Goal: Task Accomplishment & Management: Use online tool/utility

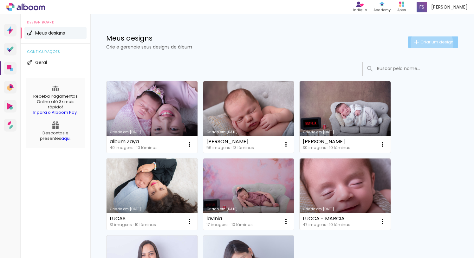
click at [426, 43] on span "Criar um design" at bounding box center [437, 42] width 33 height 4
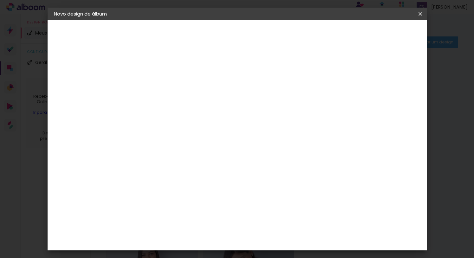
click at [158, 84] on input at bounding box center [158, 85] width 0 height 10
type input "Album Annie"
type paper-input "Album Annie"
click at [0, 0] on slot "Avançar" at bounding box center [0, 0] width 0 height 0
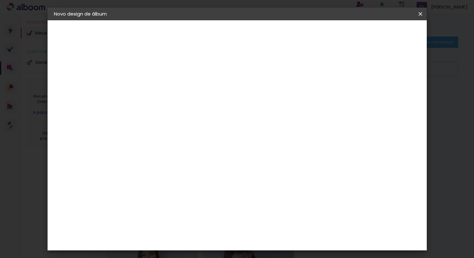
click at [167, 256] on div "Fênix Álbuns" at bounding box center [161, 261] width 17 height 10
click at [0, 0] on slot "Avançar" at bounding box center [0, 0] width 0 height 0
click at [200, 136] on span "20 × 30" at bounding box center [185, 144] width 29 height 17
click at [0, 0] on slot "Avançar" at bounding box center [0, 0] width 0 height 0
click at [345, 69] on div at bounding box center [342, 69] width 6 height 6
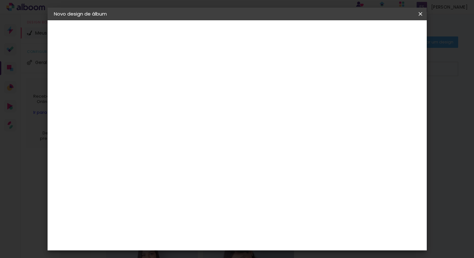
type paper-checkbox "on"
click at [381, 32] on span "Iniciar design" at bounding box center [366, 33] width 29 height 4
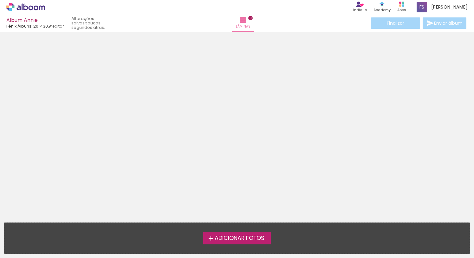
click at [238, 239] on span "Adicionar Fotos" at bounding box center [240, 239] width 50 height 6
click at [0, 0] on input "file" at bounding box center [0, 0] width 0 height 0
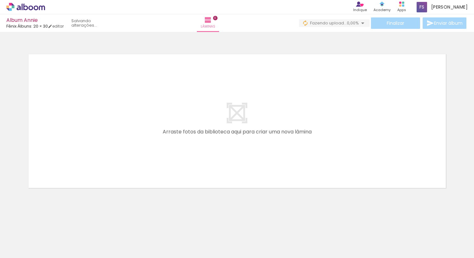
click at [18, 249] on span "Adicionar Fotos" at bounding box center [22, 249] width 19 height 7
click at [0, 0] on input "file" at bounding box center [0, 0] width 0 height 0
click at [22, 247] on span "Adicionar Fotos" at bounding box center [22, 249] width 19 height 7
click at [0, 0] on input "file" at bounding box center [0, 0] width 0 height 0
click at [27, 251] on span "Adicionar Fotos" at bounding box center [22, 249] width 19 height 7
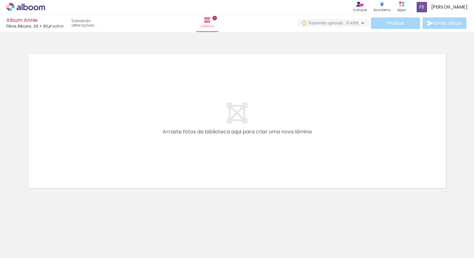
click at [0, 0] on input "file" at bounding box center [0, 0] width 0 height 0
click at [17, 249] on span "Adicionar Fotos" at bounding box center [22, 249] width 19 height 7
click at [0, 0] on input "file" at bounding box center [0, 0] width 0 height 0
click at [23, 250] on span "Adicionar Fotos" at bounding box center [22, 249] width 19 height 7
click at [0, 0] on input "file" at bounding box center [0, 0] width 0 height 0
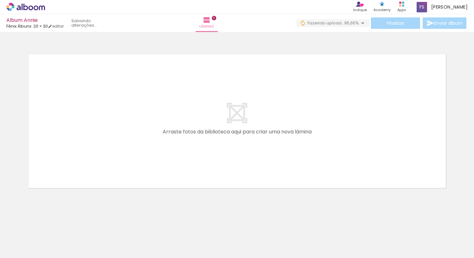
click at [24, 252] on span "Adicionar Fotos" at bounding box center [22, 249] width 19 height 7
click at [0, 0] on input "file" at bounding box center [0, 0] width 0 height 0
click at [22, 246] on span "Adicionar Fotos" at bounding box center [22, 249] width 19 height 7
click at [0, 0] on input "file" at bounding box center [0, 0] width 0 height 0
click at [23, 251] on span "Adicionar Fotos" at bounding box center [22, 249] width 19 height 7
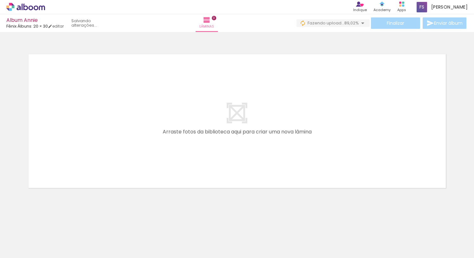
click at [0, 0] on input "file" at bounding box center [0, 0] width 0 height 0
click at [21, 249] on span "Adicionar Fotos" at bounding box center [22, 249] width 19 height 7
click at [0, 0] on input "file" at bounding box center [0, 0] width 0 height 0
click at [25, 248] on span "Adicionar Fotos" at bounding box center [22, 249] width 19 height 7
click at [0, 0] on input "file" at bounding box center [0, 0] width 0 height 0
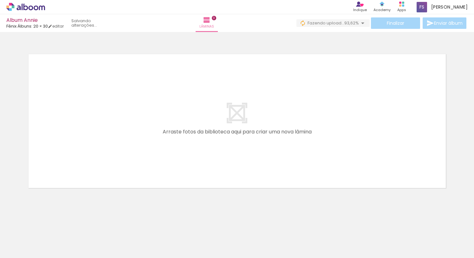
click at [16, 249] on span "Adicionar Fotos" at bounding box center [22, 249] width 19 height 7
click at [0, 0] on input "file" at bounding box center [0, 0] width 0 height 0
click at [17, 252] on span "Adicionar Fotos" at bounding box center [22, 249] width 19 height 7
click at [0, 0] on input "file" at bounding box center [0, 0] width 0 height 0
click at [21, 251] on span "Adicionar Fotos" at bounding box center [22, 249] width 19 height 7
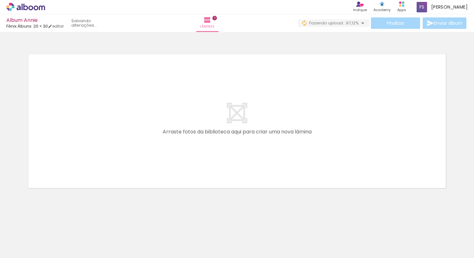
click at [0, 0] on input "file" at bounding box center [0, 0] width 0 height 0
drag, startPoint x: 58, startPoint y: 255, endPoint x: 80, endPoint y: 256, distance: 21.3
click at [52, 256] on iron-horizontal-list at bounding box center [45, 239] width 13 height 40
click at [52, 230] on iron-horizontal-list at bounding box center [45, 239] width 13 height 40
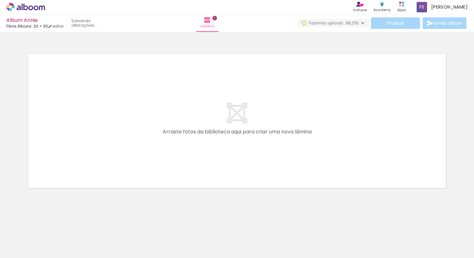
scroll to position [0, 0]
click at [52, 235] on iron-horizontal-list at bounding box center [45, 239] width 13 height 40
drag, startPoint x: 345, startPoint y: 240, endPoint x: 315, endPoint y: 240, distance: 29.8
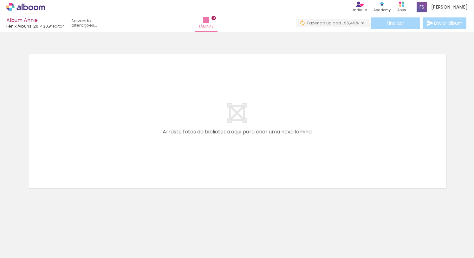
click at [52, 239] on iron-horizontal-list at bounding box center [45, 239] width 13 height 40
drag, startPoint x: 351, startPoint y: 238, endPoint x: 351, endPoint y: 281, distance: 42.2
click at [351, 258] on html "link( href="../../bower_components/polymer/polymer.html" rel="import" ) picture…" at bounding box center [237, 129] width 474 height 258
click at [30, 253] on span "Adicionar Fotos" at bounding box center [22, 249] width 19 height 7
click at [0, 0] on input "file" at bounding box center [0, 0] width 0 height 0
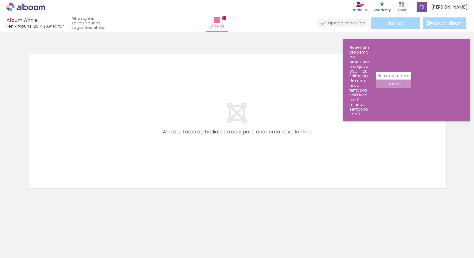
scroll to position [0, 326]
drag, startPoint x: 62, startPoint y: 254, endPoint x: 468, endPoint y: 254, distance: 405.3
click at [52, 254] on iron-horizontal-list at bounding box center [45, 239] width 13 height 40
click at [52, 238] on iron-horizontal-list at bounding box center [45, 239] width 13 height 40
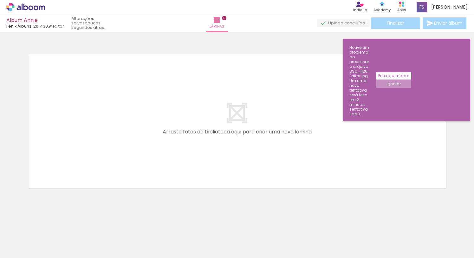
click at [52, 238] on iron-horizontal-list at bounding box center [45, 239] width 13 height 40
click at [285, 154] on quentale-layouter at bounding box center [237, 120] width 425 height 141
click at [126, 239] on div at bounding box center [116, 236] width 31 height 21
click at [52, 241] on iron-horizontal-list at bounding box center [45, 239] width 13 height 40
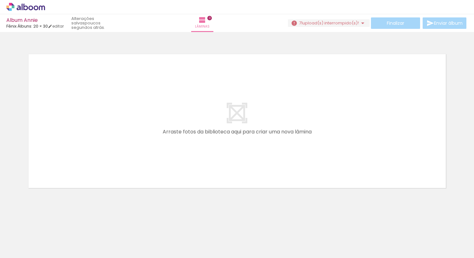
scroll to position [0, 317]
drag, startPoint x: 65, startPoint y: 254, endPoint x: 99, endPoint y: 258, distance: 34.1
click at [52, 258] on iron-horizontal-list at bounding box center [45, 239] width 13 height 40
click at [100, 239] on div at bounding box center [103, 236] width 31 height 21
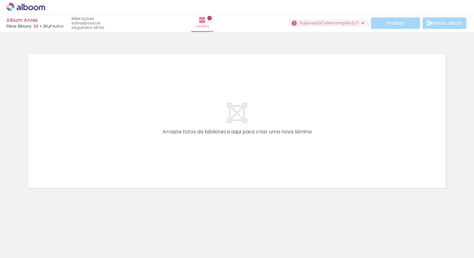
click at [99, 240] on div at bounding box center [103, 236] width 31 height 21
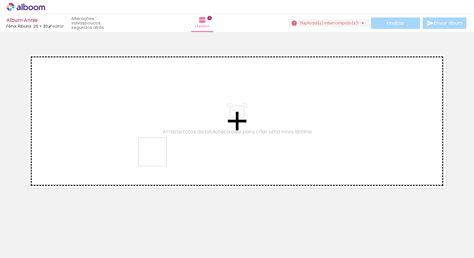
drag, startPoint x: 106, startPoint y: 240, endPoint x: 176, endPoint y: 129, distance: 131.8
click at [176, 129] on quentale-workspace at bounding box center [237, 129] width 474 height 258
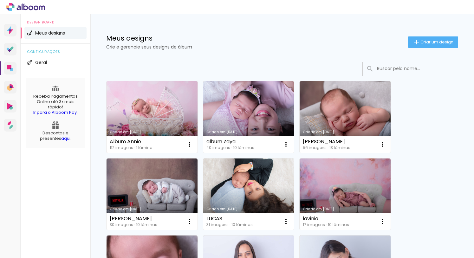
click at [152, 107] on link "Criado em [DATE]" at bounding box center [152, 117] width 91 height 72
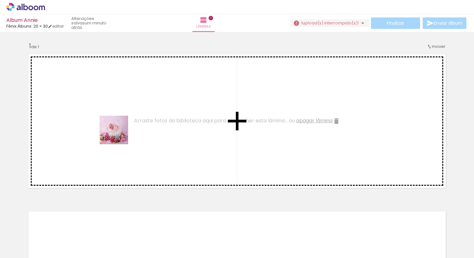
drag, startPoint x: 68, startPoint y: 240, endPoint x: 119, endPoint y: 135, distance: 116.7
click at [119, 135] on quentale-workspace at bounding box center [237, 129] width 474 height 258
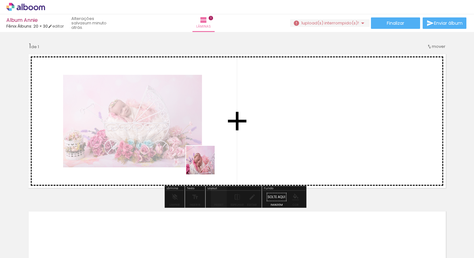
drag, startPoint x: 103, startPoint y: 239, endPoint x: 237, endPoint y: 143, distance: 164.6
click at [237, 143] on quentale-workspace at bounding box center [237, 129] width 474 height 258
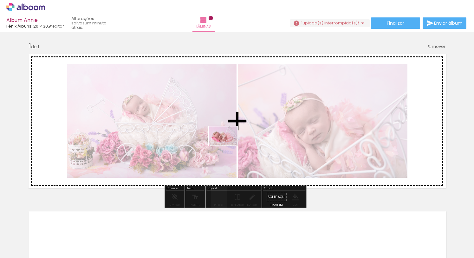
drag, startPoint x: 146, startPoint y: 228, endPoint x: 228, endPoint y: 146, distance: 116.2
click at [228, 146] on quentale-workspace at bounding box center [237, 129] width 474 height 258
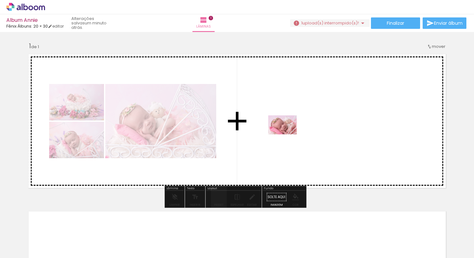
drag, startPoint x: 220, startPoint y: 194, endPoint x: 287, endPoint y: 134, distance: 89.9
click at [287, 134] on quentale-workspace at bounding box center [237, 129] width 474 height 258
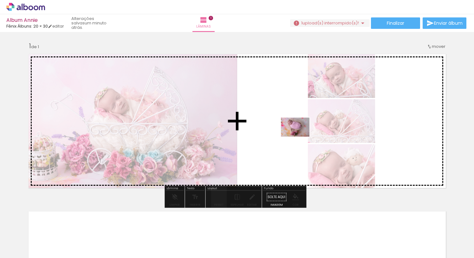
drag, startPoint x: 210, startPoint y: 230, endPoint x: 300, endPoint y: 137, distance: 129.6
click at [300, 137] on quentale-workspace at bounding box center [237, 129] width 474 height 258
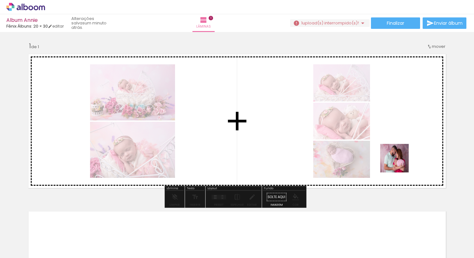
drag, startPoint x: 349, startPoint y: 237, endPoint x: 399, endPoint y: 163, distance: 89.5
click at [399, 163] on quentale-workspace at bounding box center [237, 129] width 474 height 258
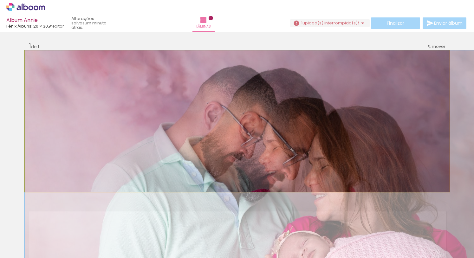
drag, startPoint x: 224, startPoint y: 180, endPoint x: 239, endPoint y: 111, distance: 70.1
click at [238, 111] on quentale-layouter at bounding box center [237, 120] width 425 height 141
click at [257, 146] on quentale-photo at bounding box center [237, 120] width 425 height 141
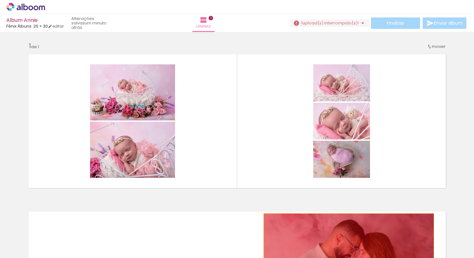
drag, startPoint x: 257, startPoint y: 146, endPoint x: 346, endPoint y: 242, distance: 131.7
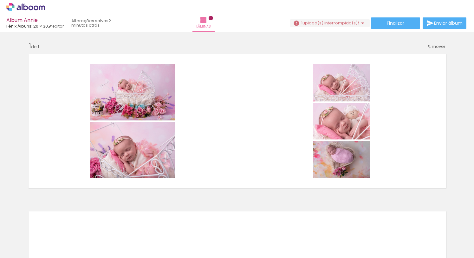
click at [246, 239] on div at bounding box center [240, 236] width 31 height 21
click at [285, 238] on div at bounding box center [276, 236] width 31 height 21
click at [238, 237] on div at bounding box center [240, 236] width 31 height 21
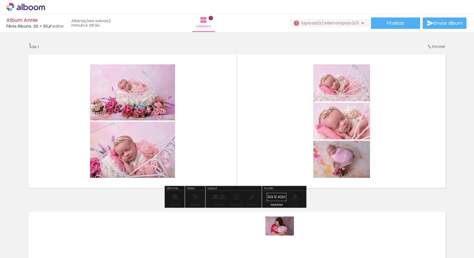
drag, startPoint x: 280, startPoint y: 236, endPoint x: 284, endPoint y: 236, distance: 3.8
click at [284, 236] on div at bounding box center [276, 236] width 31 height 21
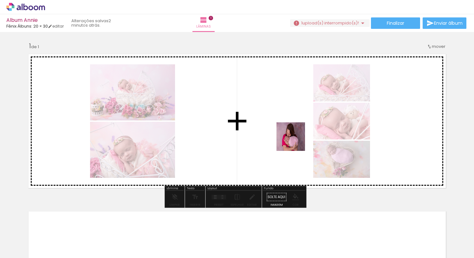
drag, startPoint x: 285, startPoint y: 229, endPoint x: 296, endPoint y: 141, distance: 88.1
click at [296, 141] on quentale-workspace at bounding box center [237, 129] width 474 height 258
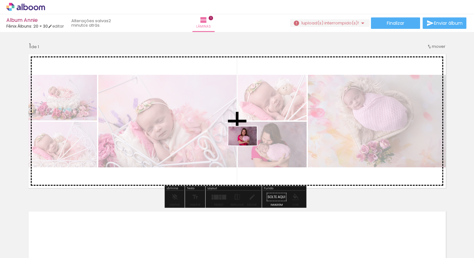
drag, startPoint x: 245, startPoint y: 235, endPoint x: 247, endPoint y: 146, distance: 89.8
click at [247, 146] on quentale-workspace at bounding box center [237, 129] width 474 height 258
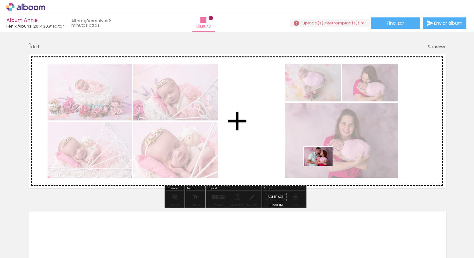
drag, startPoint x: 314, startPoint y: 238, endPoint x: 323, endPoint y: 166, distance: 72.2
click at [323, 166] on quentale-workspace at bounding box center [237, 129] width 474 height 258
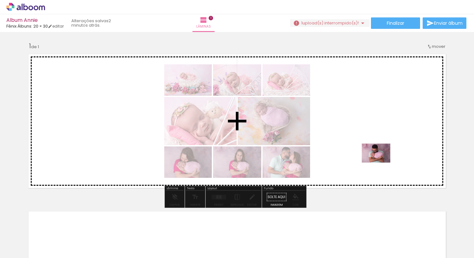
drag, startPoint x: 381, startPoint y: 239, endPoint x: 381, endPoint y: 163, distance: 76.4
click at [381, 163] on quentale-workspace at bounding box center [237, 129] width 474 height 258
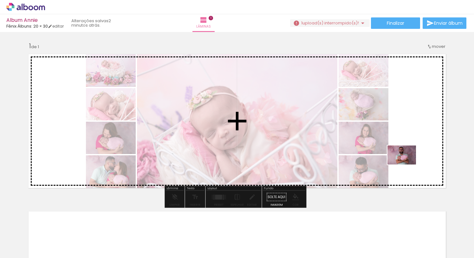
drag, startPoint x: 417, startPoint y: 233, endPoint x: 407, endPoint y: 165, distance: 69.6
click at [407, 165] on quentale-workspace at bounding box center [237, 129] width 474 height 258
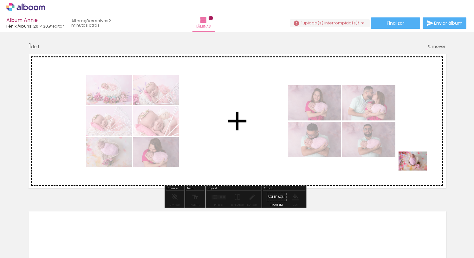
drag, startPoint x: 461, startPoint y: 238, endPoint x: 418, endPoint y: 170, distance: 80.5
click at [418, 170] on quentale-workspace at bounding box center [237, 129] width 474 height 258
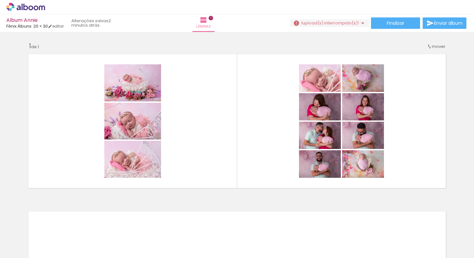
scroll to position [0, 280]
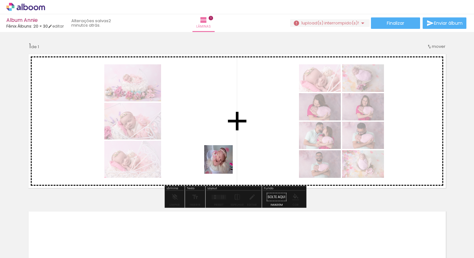
drag, startPoint x: 207, startPoint y: 240, endPoint x: 224, endPoint y: 163, distance: 79.1
click at [224, 163] on quentale-workspace at bounding box center [237, 129] width 474 height 258
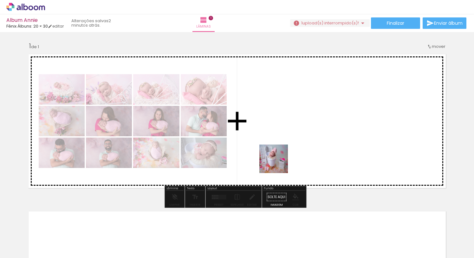
drag, startPoint x: 257, startPoint y: 222, endPoint x: 278, endPoint y: 164, distance: 61.9
click at [278, 164] on quentale-workspace at bounding box center [237, 129] width 474 height 258
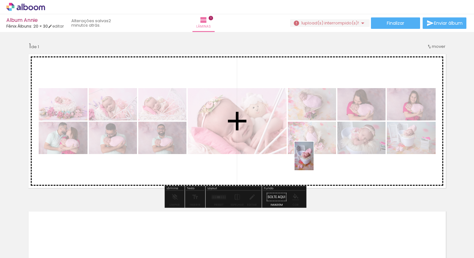
drag, startPoint x: 285, startPoint y: 235, endPoint x: 314, endPoint y: 161, distance: 79.3
click at [314, 161] on quentale-workspace at bounding box center [237, 129] width 474 height 258
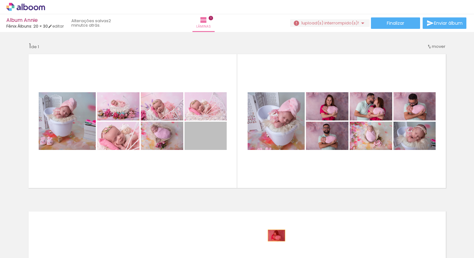
drag, startPoint x: 219, startPoint y: 140, endPoint x: 274, endPoint y: 236, distance: 110.1
click at [274, 236] on quentale-workspace at bounding box center [237, 129] width 474 height 258
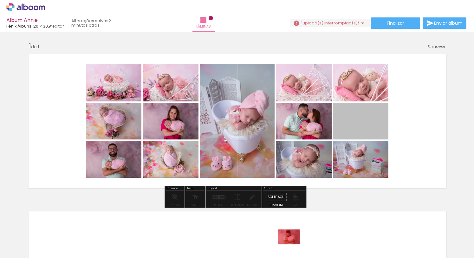
drag, startPoint x: 348, startPoint y: 122, endPoint x: 287, endPoint y: 237, distance: 129.7
click at [287, 237] on quentale-workspace at bounding box center [237, 129] width 474 height 258
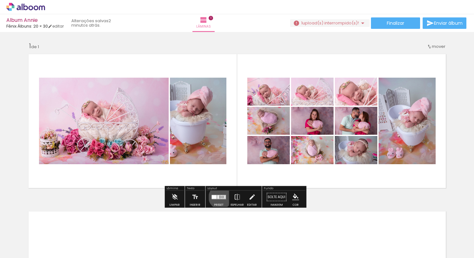
click at [219, 197] on quentale-layouter at bounding box center [219, 197] width 15 height 5
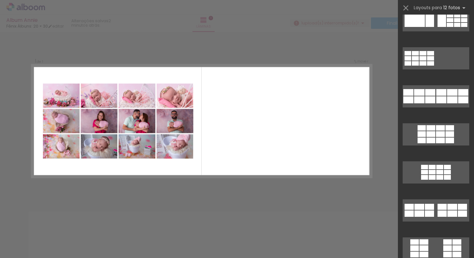
scroll to position [95, 0]
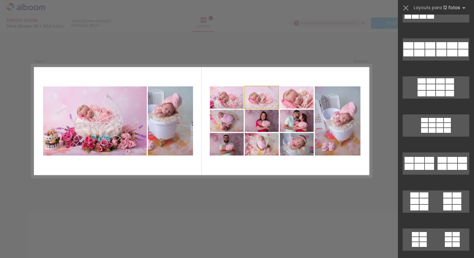
click at [258, 102] on quentale-photo at bounding box center [262, 97] width 34 height 22
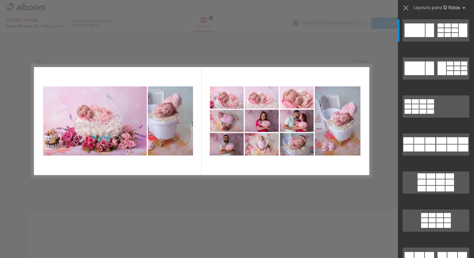
click at [297, 100] on quentale-photo at bounding box center [297, 97] width 34 height 22
click at [253, 98] on quentale-photo at bounding box center [262, 97] width 34 height 22
click at [380, 55] on div "Confirmar Cancelar" at bounding box center [237, 197] width 474 height 330
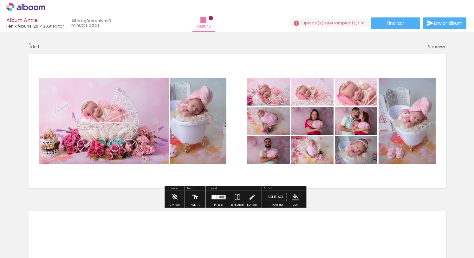
click at [360, 98] on quentale-photo at bounding box center [356, 92] width 42 height 28
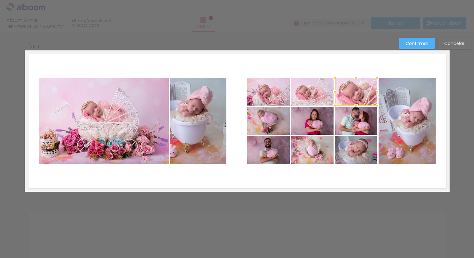
click at [362, 95] on div at bounding box center [356, 92] width 42 height 28
click at [304, 89] on quentale-photo at bounding box center [312, 92] width 42 height 28
click at [317, 94] on div at bounding box center [312, 92] width 42 height 28
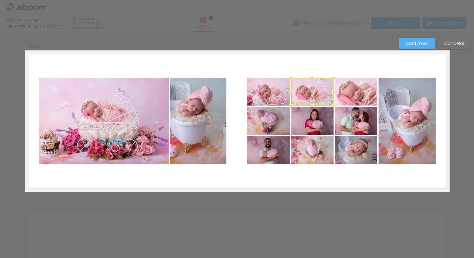
click at [317, 94] on div at bounding box center [312, 92] width 42 height 28
click at [300, 95] on div at bounding box center [312, 92] width 42 height 28
click at [340, 68] on quentale-layouter at bounding box center [237, 120] width 425 height 141
click at [348, 92] on quentale-photo at bounding box center [356, 92] width 42 height 28
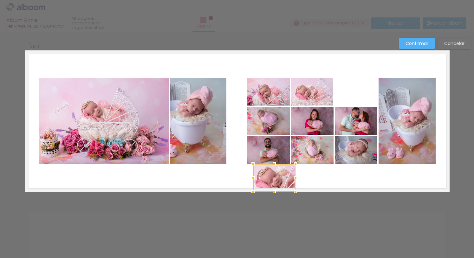
drag, startPoint x: 365, startPoint y: 98, endPoint x: 284, endPoint y: 240, distance: 164.2
click at [284, 242] on div "Inserir lâmina 1 de 1 Confirmar Cancelar" at bounding box center [237, 197] width 474 height 330
click at [0, 0] on slot "Cancelar" at bounding box center [0, 0] width 0 height 0
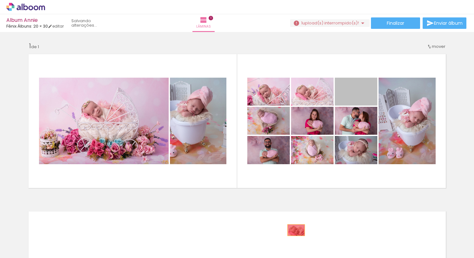
drag, startPoint x: 363, startPoint y: 95, endPoint x: 277, endPoint y: 240, distance: 168.6
click at [277, 240] on quentale-workspace at bounding box center [237, 129] width 474 height 258
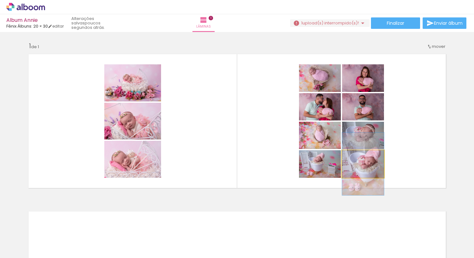
click at [368, 171] on quentale-photo at bounding box center [363, 164] width 42 height 28
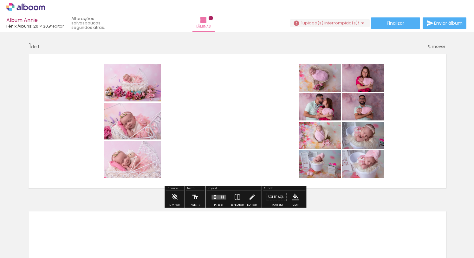
click at [365, 138] on div "Largura Cor" at bounding box center [361, 139] width 11 height 10
click at [375, 174] on quentale-photo at bounding box center [363, 164] width 42 height 28
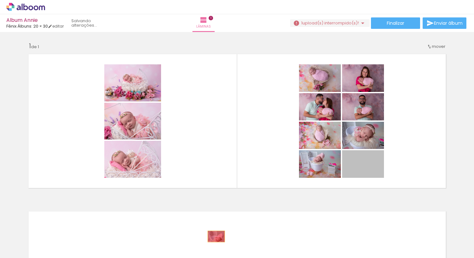
drag, startPoint x: 373, startPoint y: 171, endPoint x: 214, endPoint y: 237, distance: 172.1
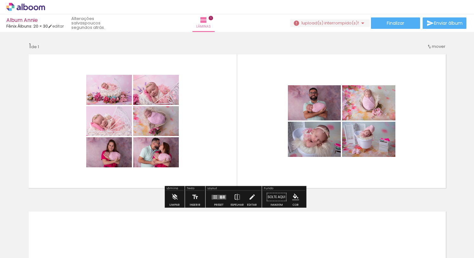
click at [220, 198] on div at bounding box center [221, 197] width 2 height 1
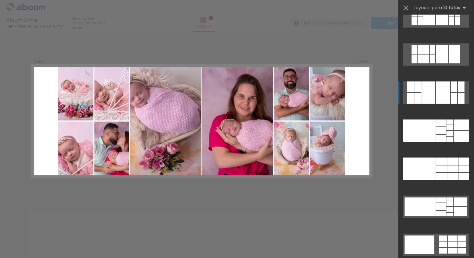
scroll to position [1469, 0]
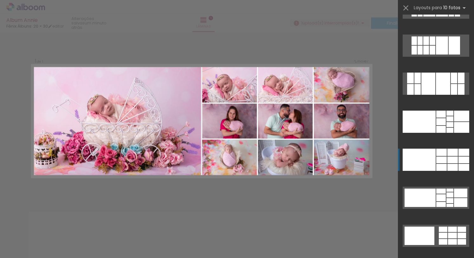
click at [428, 166] on div at bounding box center [419, 160] width 33 height 22
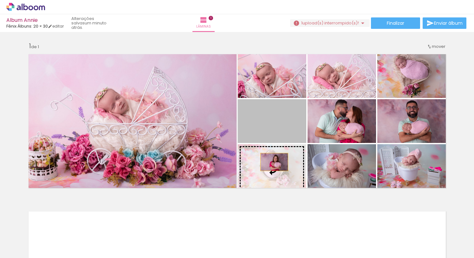
drag, startPoint x: 277, startPoint y: 122, endPoint x: 272, endPoint y: 162, distance: 40.7
click at [0, 0] on slot at bounding box center [0, 0] width 0 height 0
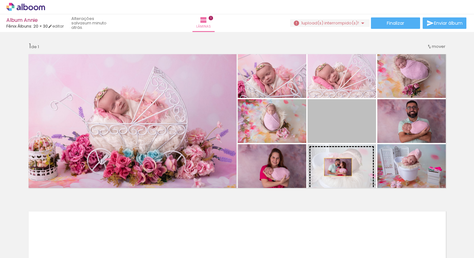
drag, startPoint x: 338, startPoint y: 132, endPoint x: 336, endPoint y: 167, distance: 35.6
click at [0, 0] on slot at bounding box center [0, 0] width 0 height 0
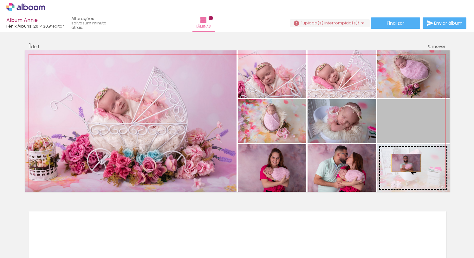
drag, startPoint x: 406, startPoint y: 131, endPoint x: 403, endPoint y: 166, distance: 35.3
click at [0, 0] on slot at bounding box center [0, 0] width 0 height 0
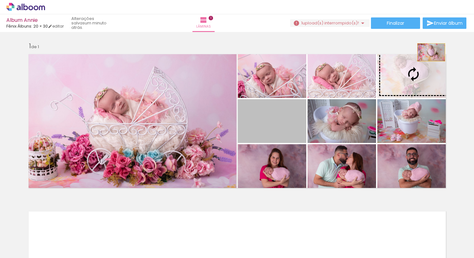
drag, startPoint x: 310, startPoint y: 104, endPoint x: 431, endPoint y: 51, distance: 131.2
click at [431, 51] on album-spread "1 de 1" at bounding box center [237, 120] width 425 height 141
drag, startPoint x: 283, startPoint y: 127, endPoint x: 403, endPoint y: 86, distance: 126.9
click at [0, 0] on slot at bounding box center [0, 0] width 0 height 0
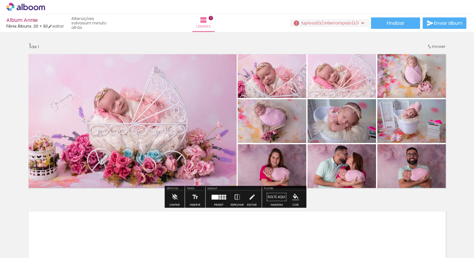
click at [408, 82] on quentale-photo at bounding box center [413, 74] width 72 height 48
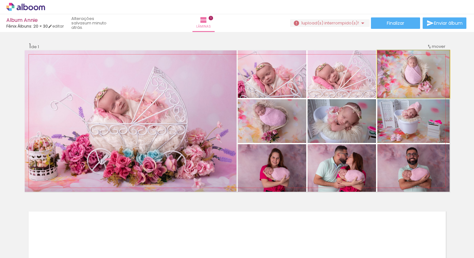
click at [408, 82] on quentale-photo at bounding box center [413, 74] width 72 height 48
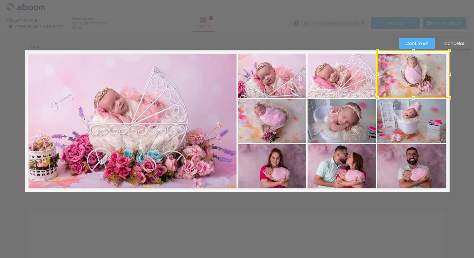
click at [409, 82] on div at bounding box center [413, 74] width 72 height 48
click at [417, 46] on div at bounding box center [413, 50] width 13 height 13
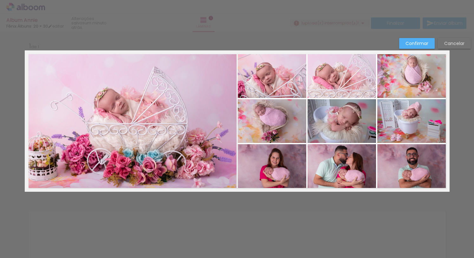
click at [0, 0] on slot "Confirmar" at bounding box center [0, 0] width 0 height 0
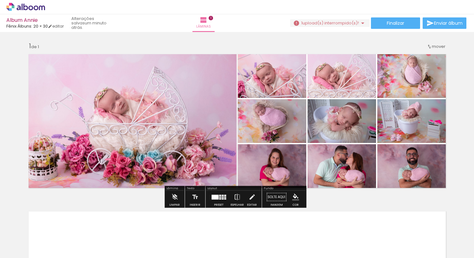
click at [414, 73] on quentale-photo at bounding box center [413, 74] width 72 height 48
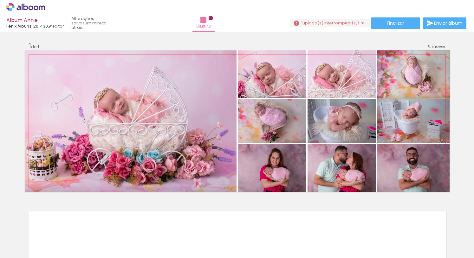
drag, startPoint x: 415, startPoint y: 75, endPoint x: 415, endPoint y: 82, distance: 6.7
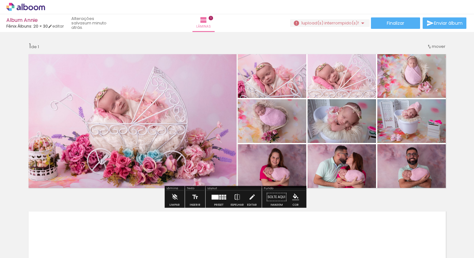
click at [462, 143] on div "Inserir lâmina 1 de 1" at bounding box center [237, 191] width 474 height 315
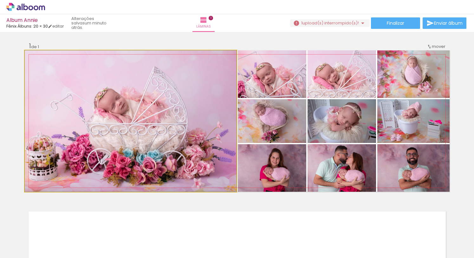
drag, startPoint x: 129, startPoint y: 115, endPoint x: 139, endPoint y: 107, distance: 13.2
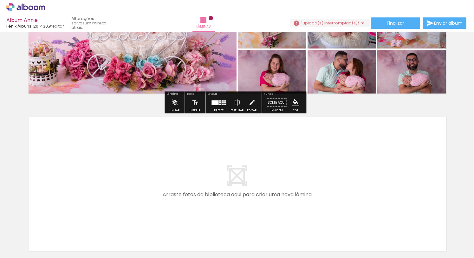
scroll to position [153, 0]
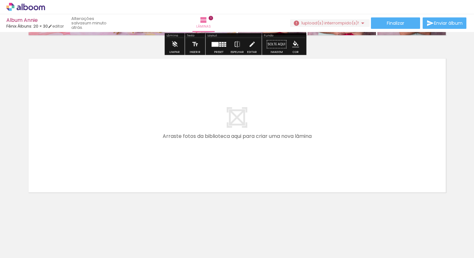
click at [314, 244] on div at bounding box center [316, 236] width 31 height 21
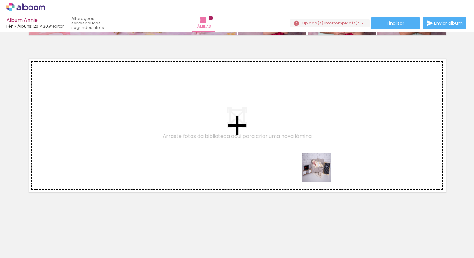
drag, startPoint x: 321, startPoint y: 241, endPoint x: 322, endPoint y: 172, distance: 69.1
click at [322, 172] on quentale-workspace at bounding box center [237, 129] width 474 height 258
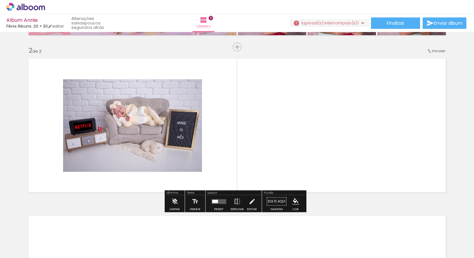
scroll to position [153, 0]
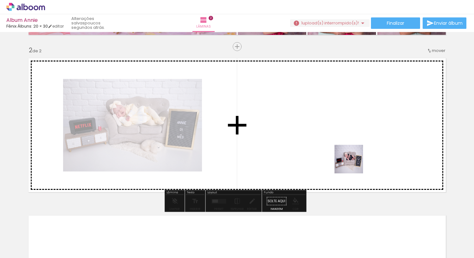
drag, startPoint x: 356, startPoint y: 218, endPoint x: 352, endPoint y: 152, distance: 65.8
click at [352, 152] on quentale-workspace at bounding box center [237, 129] width 474 height 258
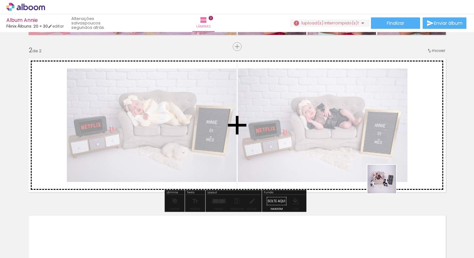
drag, startPoint x: 385, startPoint y: 230, endPoint x: 387, endPoint y: 180, distance: 50.5
click at [387, 180] on quentale-workspace at bounding box center [237, 129] width 474 height 258
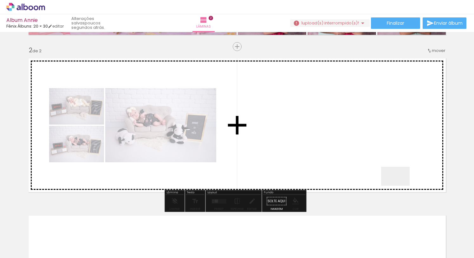
drag, startPoint x: 420, startPoint y: 235, endPoint x: 381, endPoint y: 154, distance: 89.8
click at [381, 154] on quentale-workspace at bounding box center [237, 129] width 474 height 258
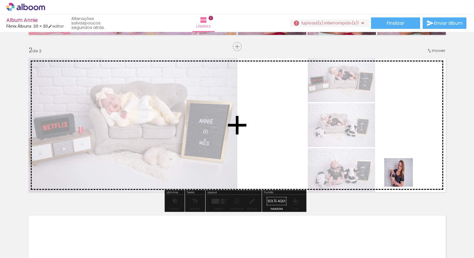
drag, startPoint x: 455, startPoint y: 236, endPoint x: 397, endPoint y: 163, distance: 93.9
click at [397, 163] on quentale-workspace at bounding box center [237, 129] width 474 height 258
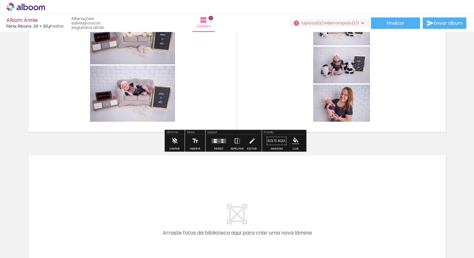
scroll to position [0, 306]
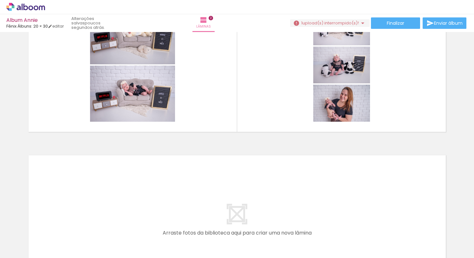
drag, startPoint x: 112, startPoint y: 256, endPoint x: 175, endPoint y: 264, distance: 64.0
click at [175, 258] on html "link( href="../../bower_components/polymer/polymer.html" rel="import" ) picture…" at bounding box center [237, 129] width 474 height 258
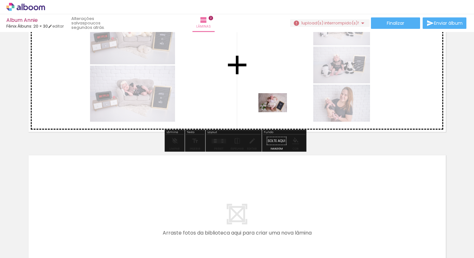
drag, startPoint x: 279, startPoint y: 242, endPoint x: 277, endPoint y: 112, distance: 129.4
click at [277, 112] on quentale-workspace at bounding box center [237, 129] width 474 height 258
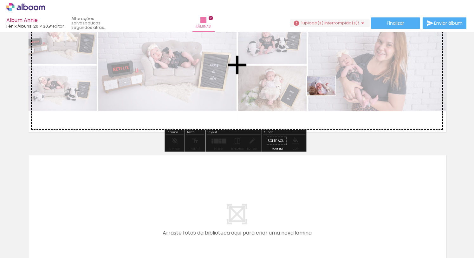
drag, startPoint x: 314, startPoint y: 237, endPoint x: 326, endPoint y: 95, distance: 142.3
click at [326, 95] on quentale-workspace at bounding box center [237, 129] width 474 height 258
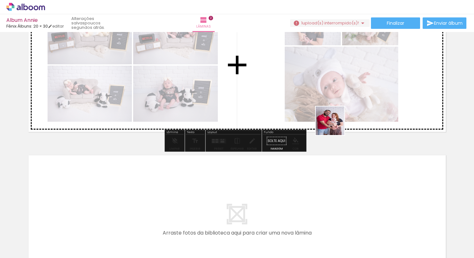
drag, startPoint x: 353, startPoint y: 240, endPoint x: 313, endPoint y: 83, distance: 161.8
click at [313, 83] on quentale-workspace at bounding box center [237, 129] width 474 height 258
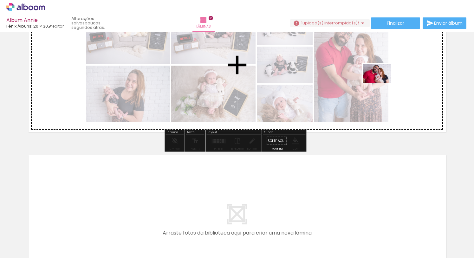
drag, startPoint x: 382, startPoint y: 228, endPoint x: 383, endPoint y: 69, distance: 158.9
click at [383, 69] on quentale-workspace at bounding box center [237, 129] width 474 height 258
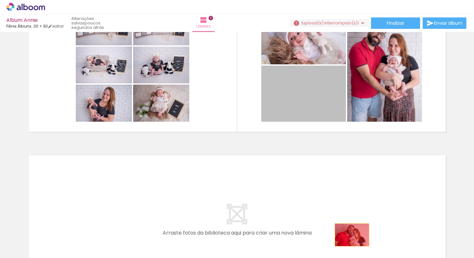
drag, startPoint x: 304, startPoint y: 99, endPoint x: 349, endPoint y: 235, distance: 143.2
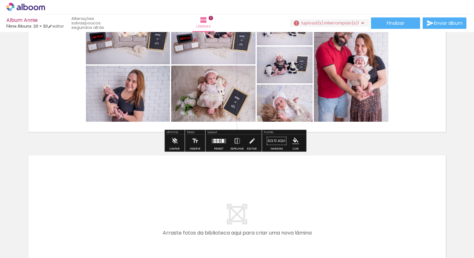
scroll to position [139, 0]
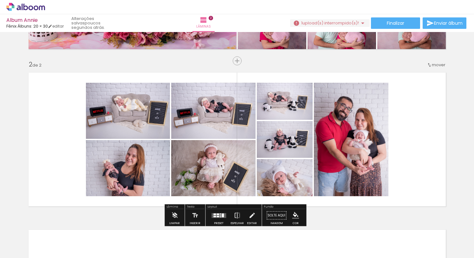
click at [222, 216] on div at bounding box center [223, 215] width 2 height 4
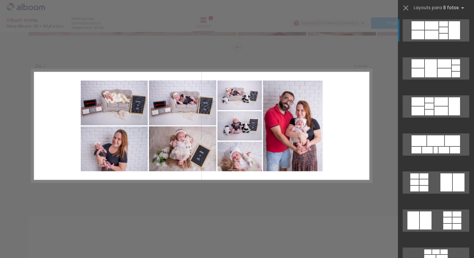
scroll to position [153, 0]
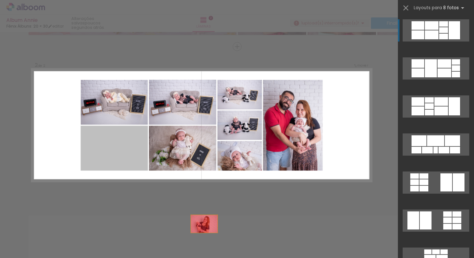
drag, startPoint x: 118, startPoint y: 141, endPoint x: 224, endPoint y: 243, distance: 147.1
click at [224, 243] on quentale-workspace at bounding box center [237, 129] width 474 height 258
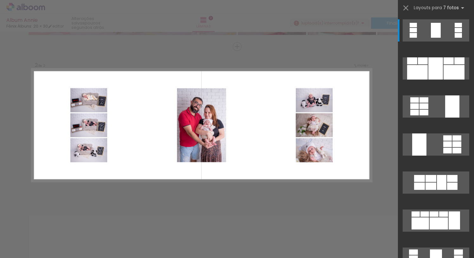
scroll to position [0, 552]
drag, startPoint x: 119, startPoint y: 256, endPoint x: 145, endPoint y: 260, distance: 26.6
click at [145, 258] on html "link( href="../../bower_components/polymer/polymer.html" rel="import" ) picture…" at bounding box center [237, 129] width 474 height 258
click at [143, 152] on quentale-layouter at bounding box center [202, 125] width 340 height 113
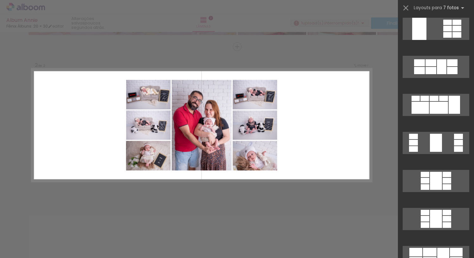
scroll to position [132, 0]
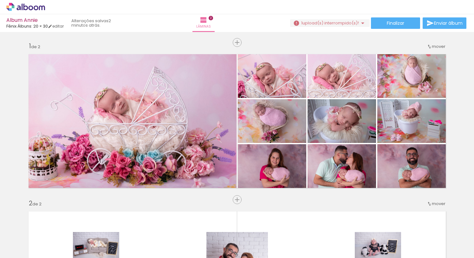
scroll to position [0, 680]
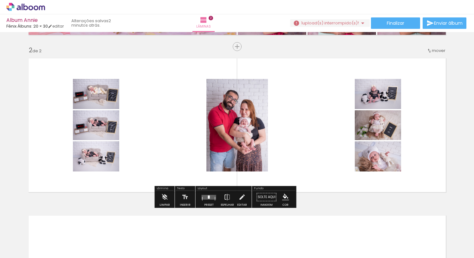
click at [208, 197] on div at bounding box center [209, 196] width 2 height 3
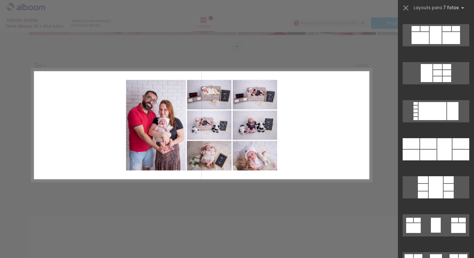
scroll to position [377, 0]
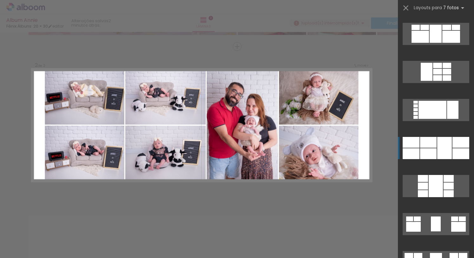
click at [441, 141] on div at bounding box center [444, 148] width 15 height 22
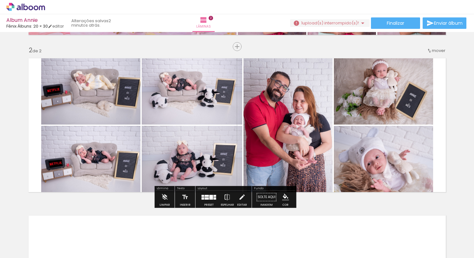
click at [311, 102] on quentale-photo at bounding box center [288, 125] width 89 height 141
click at [294, 121] on quentale-photo at bounding box center [288, 125] width 89 height 141
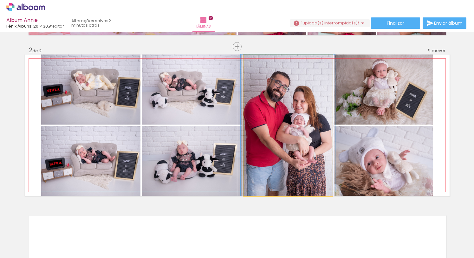
click at [294, 121] on quentale-photo at bounding box center [288, 125] width 89 height 141
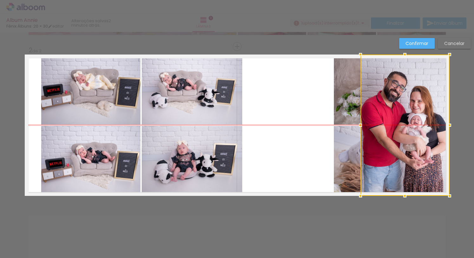
drag, startPoint x: 289, startPoint y: 123, endPoint x: 409, endPoint y: 124, distance: 120.2
click at [409, 124] on div at bounding box center [405, 125] width 89 height 141
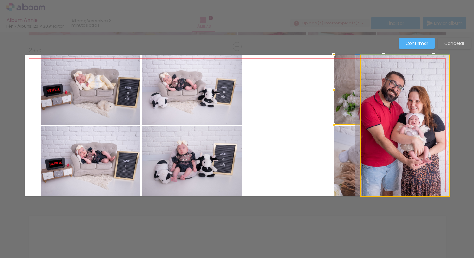
click at [402, 124] on album-spread "2 de 2" at bounding box center [237, 125] width 425 height 141
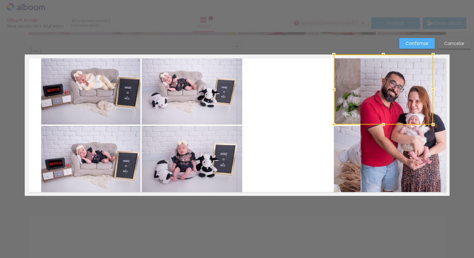
click at [349, 118] on div at bounding box center [383, 90] width 99 height 70
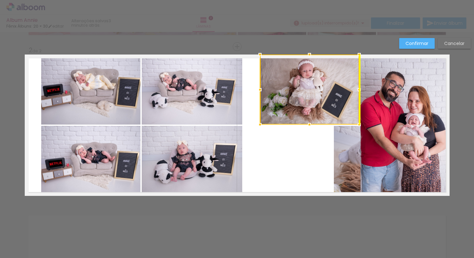
drag, startPoint x: 342, startPoint y: 110, endPoint x: 268, endPoint y: 109, distance: 74.2
click at [268, 109] on div at bounding box center [309, 90] width 99 height 70
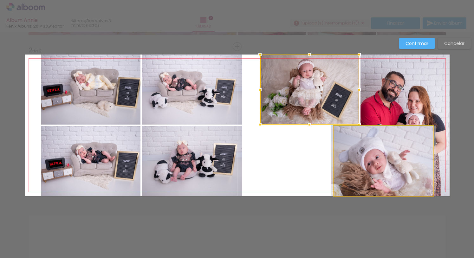
click at [335, 155] on quentale-photo at bounding box center [383, 161] width 99 height 70
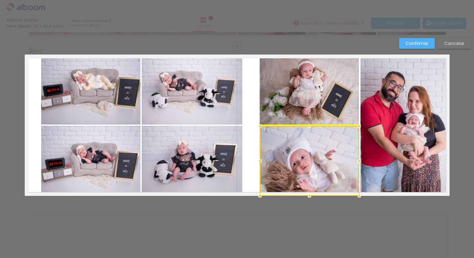
drag, startPoint x: 343, startPoint y: 164, endPoint x: 272, endPoint y: 166, distance: 70.7
click at [272, 166] on div at bounding box center [309, 161] width 99 height 70
click at [81, 98] on quentale-photo at bounding box center [90, 90] width 99 height 70
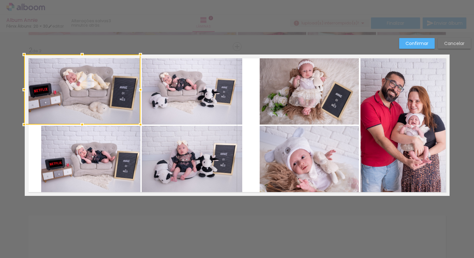
drag, startPoint x: 39, startPoint y: 90, endPoint x: 25, endPoint y: 88, distance: 13.9
click at [25, 88] on div at bounding box center [24, 89] width 13 height 13
click at [46, 94] on div at bounding box center [83, 90] width 116 height 70
click at [61, 158] on quentale-photo at bounding box center [90, 161] width 99 height 70
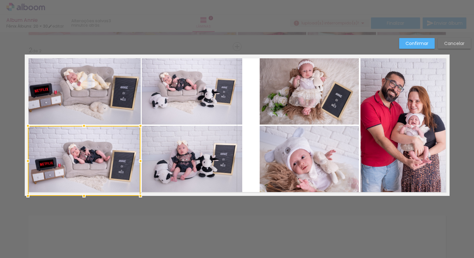
drag, startPoint x: 39, startPoint y: 160, endPoint x: 14, endPoint y: 158, distance: 24.5
click at [14, 158] on div "Inserir lâmina 1 de 2 Inserir lâmina 2 de 2 Confirmar Cancelar" at bounding box center [237, 122] width 474 height 487
click at [34, 158] on quentale-photo at bounding box center [84, 161] width 113 height 70
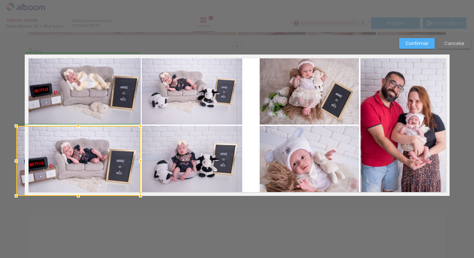
click at [24, 160] on div at bounding box center [78, 161] width 124 height 70
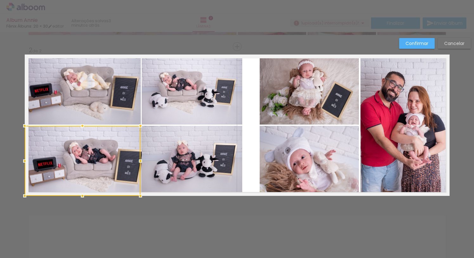
click at [180, 94] on quentale-photo at bounding box center [192, 90] width 101 height 70
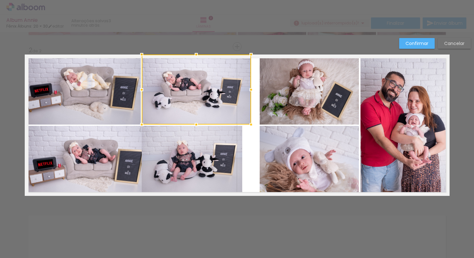
drag, startPoint x: 240, startPoint y: 89, endPoint x: 247, endPoint y: 90, distance: 7.0
click at [247, 90] on div at bounding box center [251, 89] width 13 height 13
click at [226, 147] on quentale-photo at bounding box center [192, 161] width 101 height 70
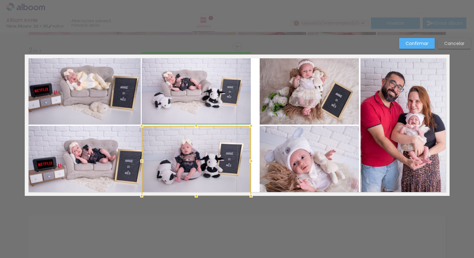
drag, startPoint x: 239, startPoint y: 160, endPoint x: 246, endPoint y: 161, distance: 6.7
click at [246, 161] on div at bounding box center [251, 161] width 13 height 13
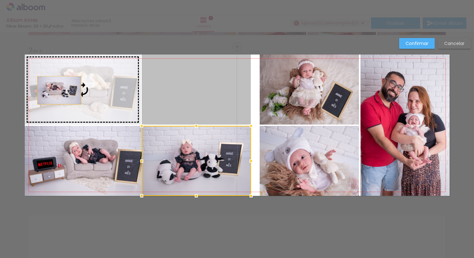
drag, startPoint x: 198, startPoint y: 103, endPoint x: 57, endPoint y: 90, distance: 141.7
click at [0, 0] on slot at bounding box center [0, 0] width 0 height 0
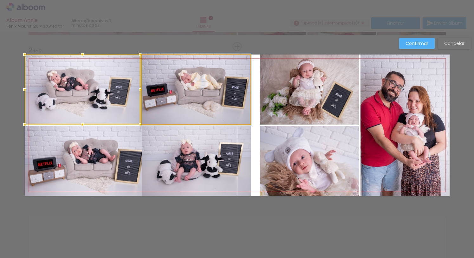
click at [181, 97] on quentale-photo at bounding box center [196, 90] width 109 height 70
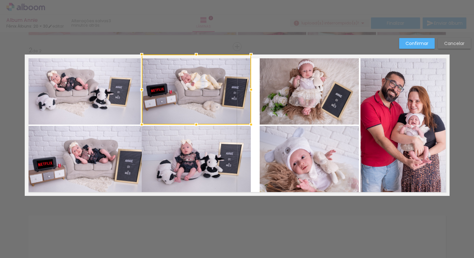
click at [280, 100] on quentale-photo at bounding box center [309, 90] width 99 height 70
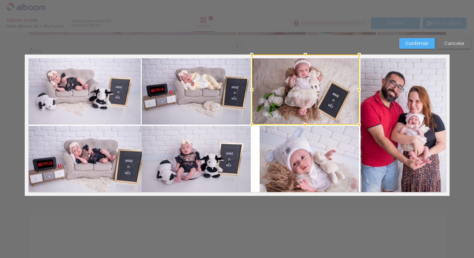
drag, startPoint x: 257, startPoint y: 89, endPoint x: 250, endPoint y: 89, distance: 6.7
click at [250, 89] on div at bounding box center [251, 89] width 13 height 13
click at [270, 149] on quentale-photo at bounding box center [309, 161] width 99 height 70
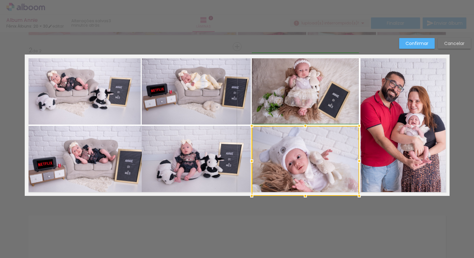
drag, startPoint x: 255, startPoint y: 161, endPoint x: 245, endPoint y: 160, distance: 10.8
click at [250, 160] on div at bounding box center [251, 161] width 13 height 13
click at [214, 160] on quentale-photo at bounding box center [196, 161] width 109 height 70
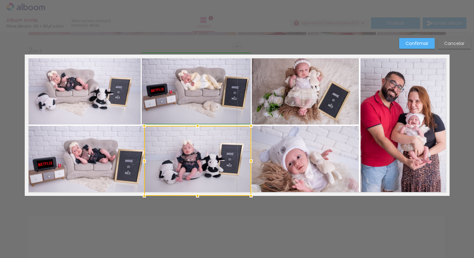
click at [138, 161] on div at bounding box center [144, 161] width 13 height 13
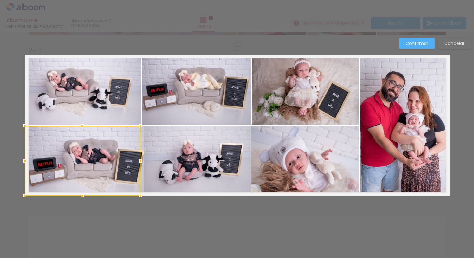
click at [127, 154] on div at bounding box center [83, 161] width 116 height 70
click at [123, 160] on div at bounding box center [83, 161] width 116 height 70
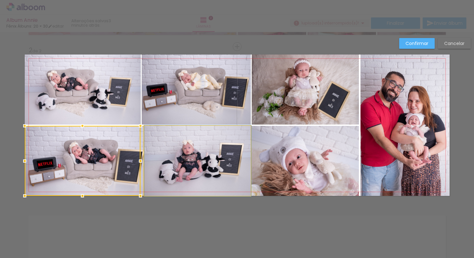
click at [165, 158] on quentale-photo at bounding box center [197, 161] width 107 height 70
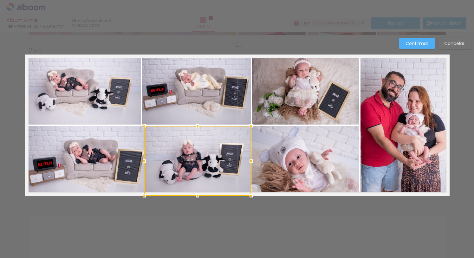
click at [169, 116] on quentale-photo at bounding box center [196, 90] width 109 height 70
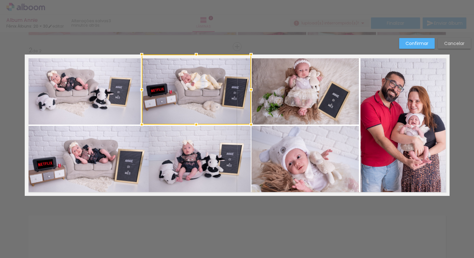
click at [119, 145] on quentale-photo at bounding box center [87, 161] width 124 height 70
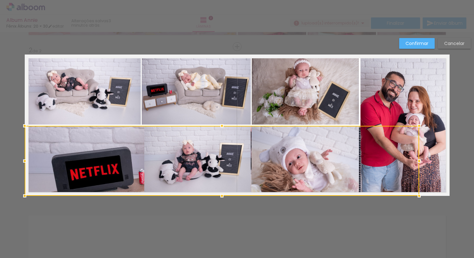
click at [135, 161] on div at bounding box center [222, 161] width 395 height 70
click at [138, 159] on div at bounding box center [237, 161] width 425 height 70
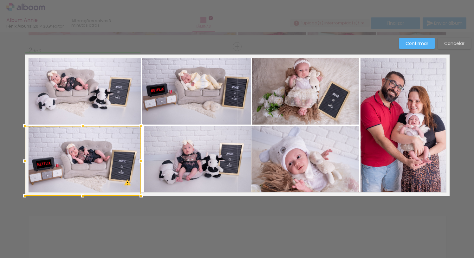
drag, startPoint x: 448, startPoint y: 162, endPoint x: 136, endPoint y: 151, distance: 311.6
click at [136, 151] on div at bounding box center [83, 161] width 116 height 70
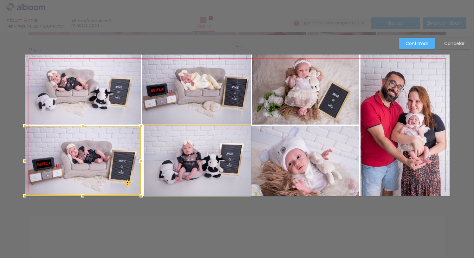
click at [150, 151] on quentale-photo at bounding box center [197, 161] width 107 height 70
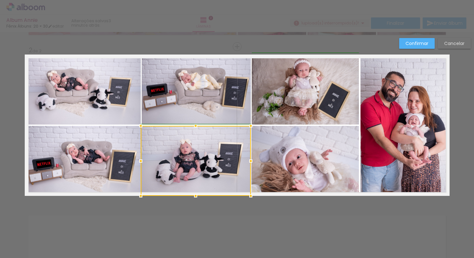
click at [141, 162] on div at bounding box center [140, 161] width 13 height 13
click at [137, 161] on div at bounding box center [141, 161] width 13 height 13
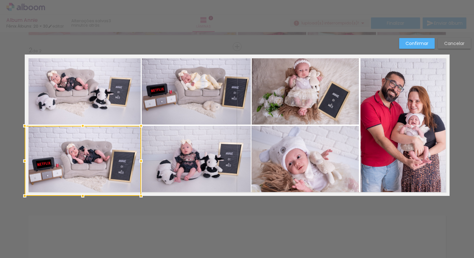
click at [105, 25] on div at bounding box center [237, 16] width 474 height 32
click at [121, 49] on div "Confirmar Cancelar" at bounding box center [237, 122] width 474 height 487
click at [416, 39] on paper-button "Confirmar" at bounding box center [417, 43] width 36 height 11
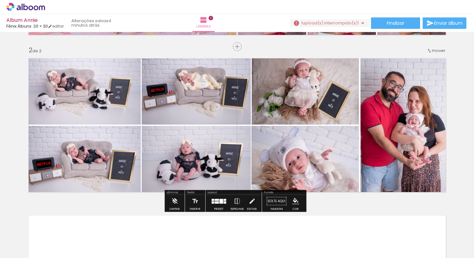
click at [244, 157] on quentale-photo at bounding box center [196, 161] width 109 height 70
click at [245, 157] on quentale-photo at bounding box center [196, 161] width 109 height 70
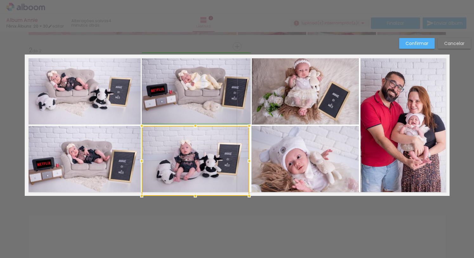
click at [249, 161] on div at bounding box center [249, 161] width 13 height 13
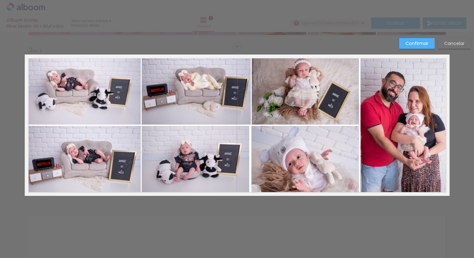
click at [0, 0] on slot "Confirmar" at bounding box center [0, 0] width 0 height 0
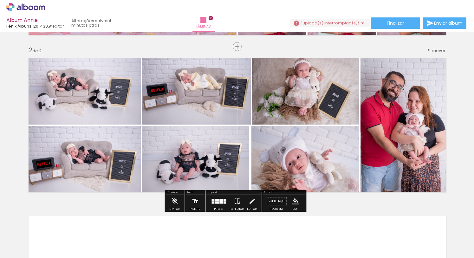
click at [220, 198] on div at bounding box center [218, 201] width 17 height 13
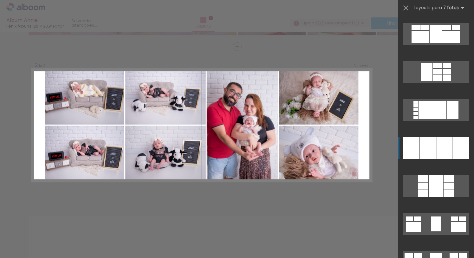
scroll to position [495, 0]
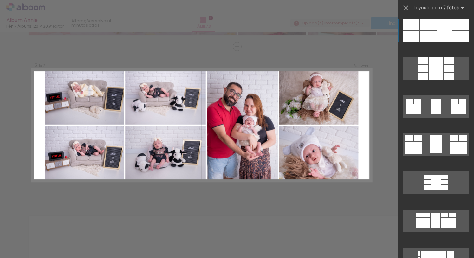
click at [453, 34] on div at bounding box center [461, 36] width 17 height 11
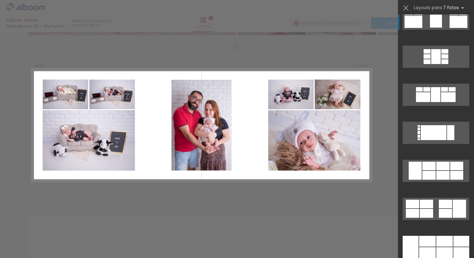
scroll to position [669, 0]
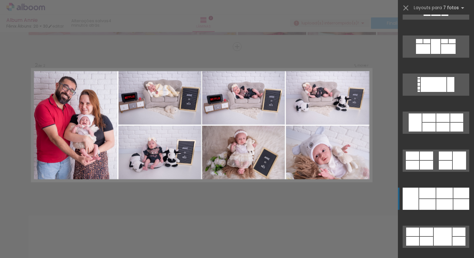
click at [442, 204] on div at bounding box center [444, 204] width 16 height 11
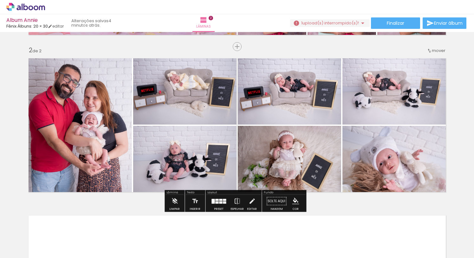
click at [109, 128] on quentale-photo at bounding box center [78, 125] width 107 height 141
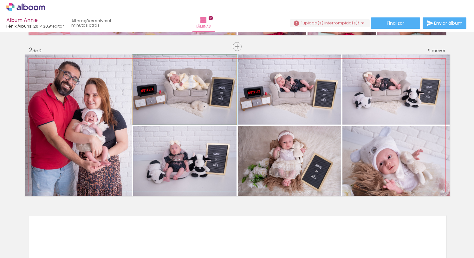
click at [199, 102] on quentale-photo at bounding box center [184, 90] width 103 height 70
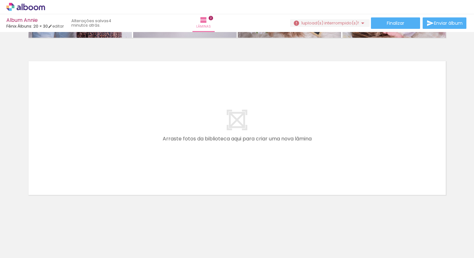
scroll to position [0, 692]
drag, startPoint x: 146, startPoint y: 256, endPoint x: 153, endPoint y: 257, distance: 7.3
click at [52, 257] on iron-horizontal-list at bounding box center [45, 239] width 13 height 40
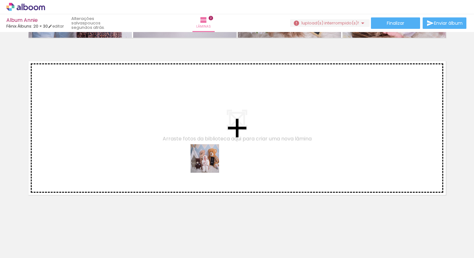
drag, startPoint x: 163, startPoint y: 240, endPoint x: 223, endPoint y: 132, distance: 123.5
click at [223, 132] on quentale-workspace at bounding box center [237, 129] width 474 height 258
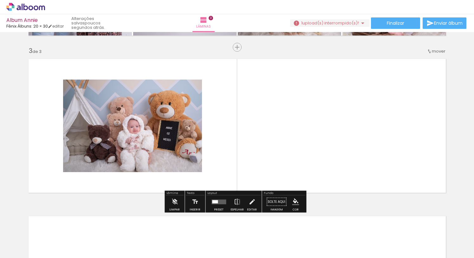
scroll to position [310, 0]
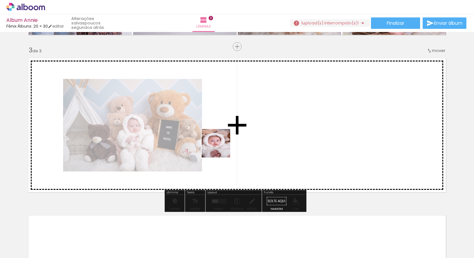
drag, startPoint x: 130, startPoint y: 237, endPoint x: 234, endPoint y: 137, distance: 143.8
click at [234, 137] on quentale-workspace at bounding box center [237, 129] width 474 height 258
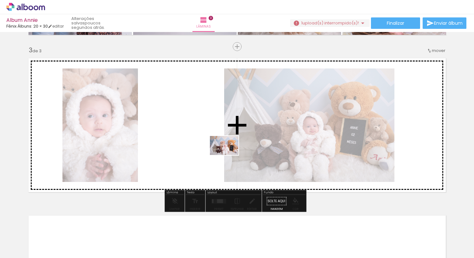
drag, startPoint x: 205, startPoint y: 234, endPoint x: 229, endPoint y: 152, distance: 86.2
click at [229, 152] on quentale-workspace at bounding box center [237, 129] width 474 height 258
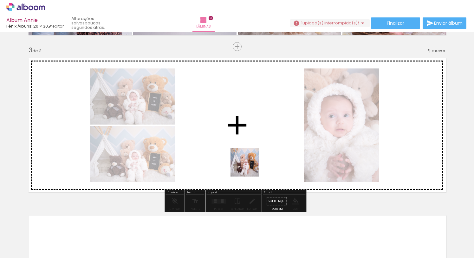
drag, startPoint x: 236, startPoint y: 228, endPoint x: 252, endPoint y: 151, distance: 78.7
click at [252, 151] on quentale-workspace at bounding box center [237, 129] width 474 height 258
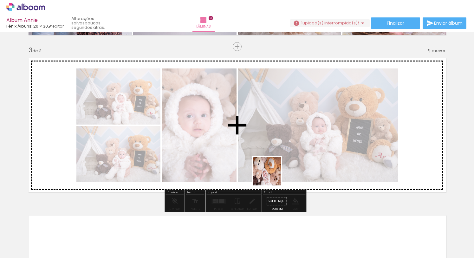
drag, startPoint x: 267, startPoint y: 238, endPoint x: 275, endPoint y: 154, distance: 83.5
click at [275, 154] on quentale-workspace at bounding box center [237, 129] width 474 height 258
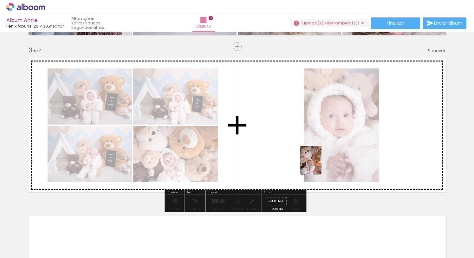
drag, startPoint x: 310, startPoint y: 202, endPoint x: 322, endPoint y: 153, distance: 49.9
click at [322, 153] on quentale-workspace at bounding box center [237, 129] width 474 height 258
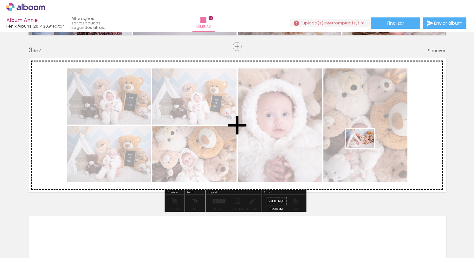
drag, startPoint x: 348, startPoint y: 239, endPoint x: 365, endPoint y: 147, distance: 93.8
click at [365, 147] on quentale-workspace at bounding box center [237, 129] width 474 height 258
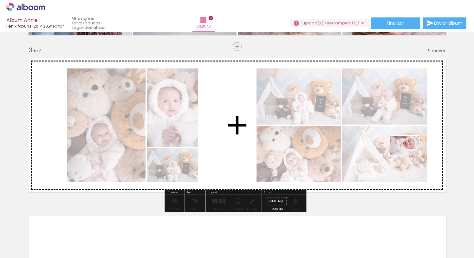
drag, startPoint x: 410, startPoint y: 242, endPoint x: 409, endPoint y: 151, distance: 90.7
click at [409, 151] on quentale-workspace at bounding box center [237, 129] width 474 height 258
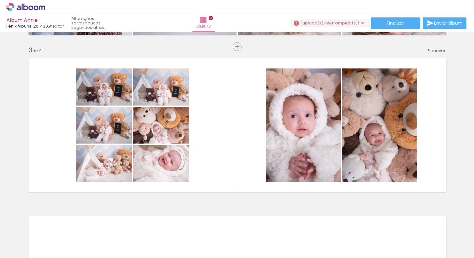
scroll to position [0, 832]
drag, startPoint x: 144, startPoint y: 256, endPoint x: 159, endPoint y: 256, distance: 14.9
click at [52, 256] on iron-horizontal-list at bounding box center [45, 239] width 13 height 40
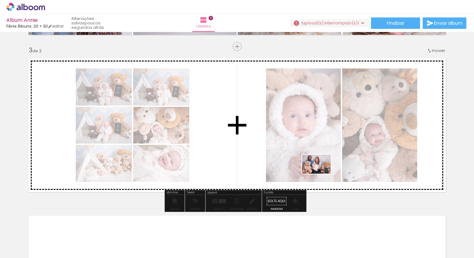
drag, startPoint x: 321, startPoint y: 239, endPoint x: 321, endPoint y: 151, distance: 87.8
click at [321, 151] on quentale-workspace at bounding box center [237, 129] width 474 height 258
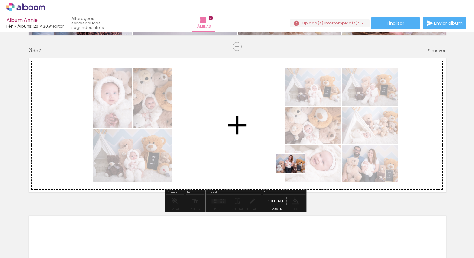
drag, startPoint x: 234, startPoint y: 238, endPoint x: 296, endPoint y: 173, distance: 89.5
click at [296, 173] on quentale-workspace at bounding box center [237, 129] width 474 height 258
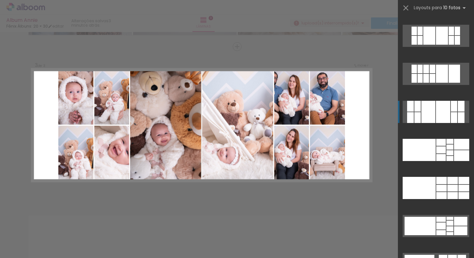
scroll to position [1469, 0]
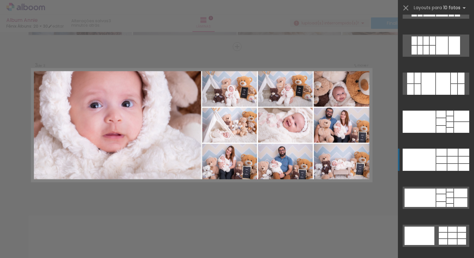
click at [433, 158] on div at bounding box center [419, 160] width 33 height 22
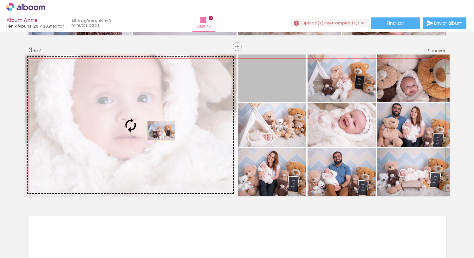
drag, startPoint x: 272, startPoint y: 87, endPoint x: 155, endPoint y: 131, distance: 125.1
click at [0, 0] on slot at bounding box center [0, 0] width 0 height 0
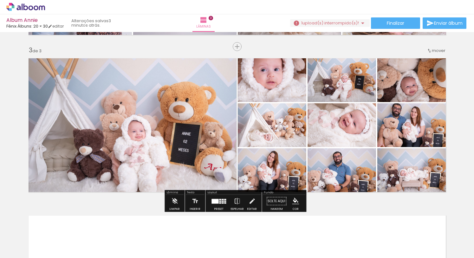
click at [177, 142] on quentale-photo at bounding box center [131, 125] width 212 height 141
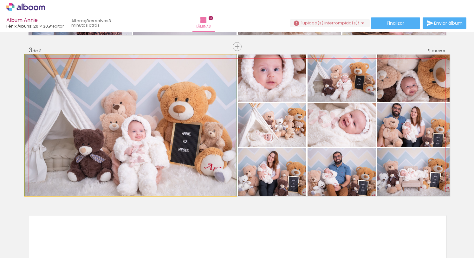
drag, startPoint x: 177, startPoint y: 142, endPoint x: 175, endPoint y: 133, distance: 9.1
drag, startPoint x: 164, startPoint y: 141, endPoint x: 164, endPoint y: 136, distance: 5.1
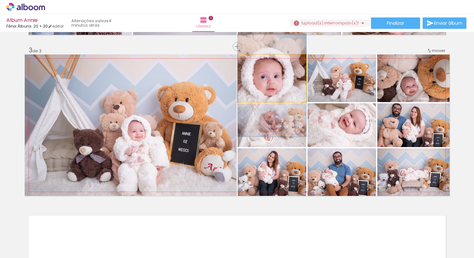
drag, startPoint x: 279, startPoint y: 95, endPoint x: 278, endPoint y: 102, distance: 7.2
click at [278, 102] on quentale-layouter at bounding box center [237, 125] width 425 height 141
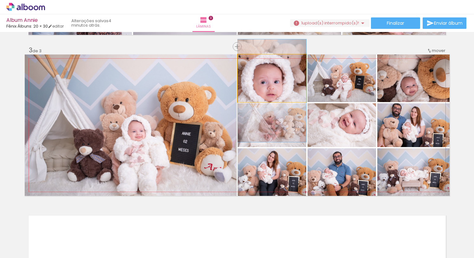
drag, startPoint x: 278, startPoint y: 83, endPoint x: 278, endPoint y: 89, distance: 5.4
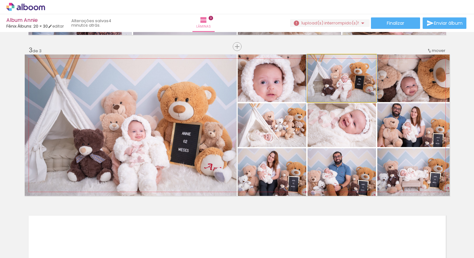
click at [353, 89] on quentale-photo at bounding box center [342, 79] width 69 height 48
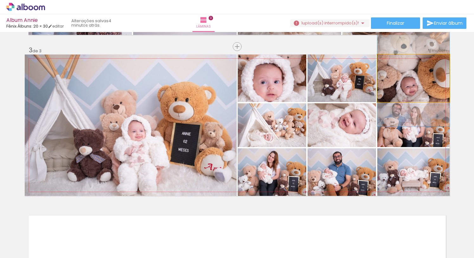
click at [416, 87] on quentale-photo at bounding box center [413, 79] width 72 height 48
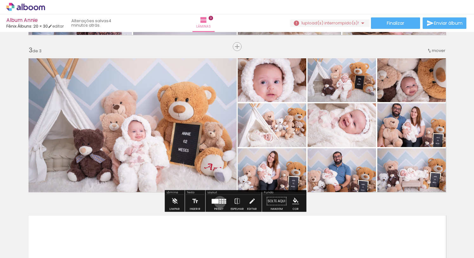
click at [219, 202] on quentale-layouter at bounding box center [219, 201] width 15 height 5
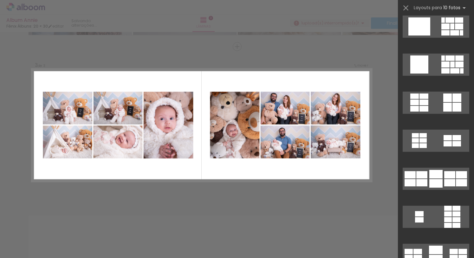
scroll to position [0, 0]
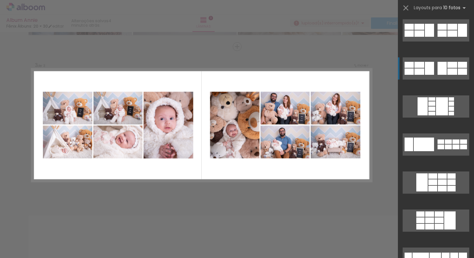
click at [441, 72] on div at bounding box center [442, 68] width 9 height 13
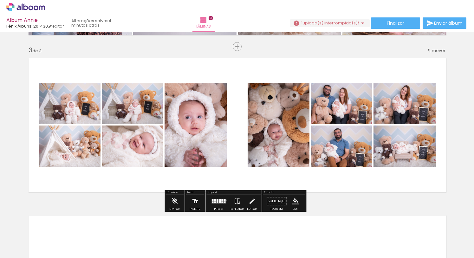
click at [224, 200] on div at bounding box center [225, 200] width 2 height 2
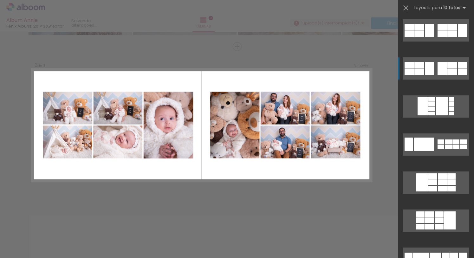
scroll to position [38, 0]
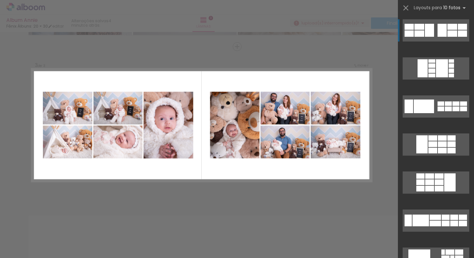
click at [111, 108] on quentale-photo at bounding box center [117, 108] width 49 height 33
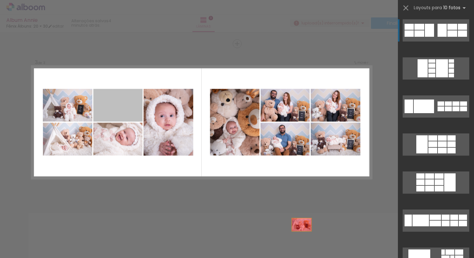
drag, startPoint x: 116, startPoint y: 108, endPoint x: 345, endPoint y: 259, distance: 274.6
click at [345, 258] on html "link( href="../../bower_components/polymer/polymer.html" rel="import" ) picture…" at bounding box center [237, 129] width 474 height 258
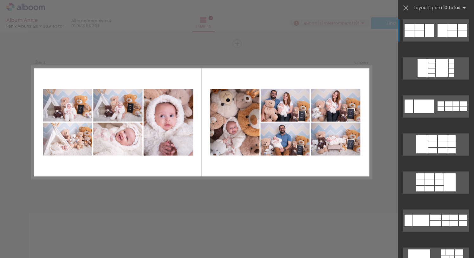
scroll to position [315, 0]
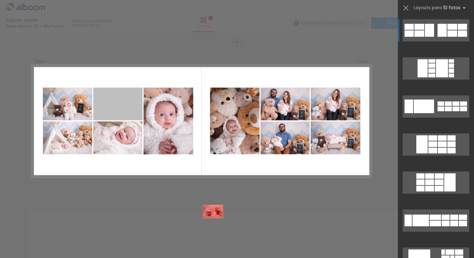
drag, startPoint x: 122, startPoint y: 110, endPoint x: 234, endPoint y: 238, distance: 170.6
click at [234, 238] on quentale-workspace at bounding box center [237, 129] width 474 height 258
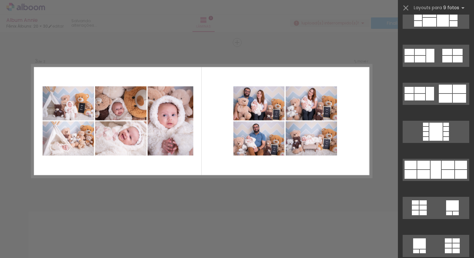
scroll to position [130, 0]
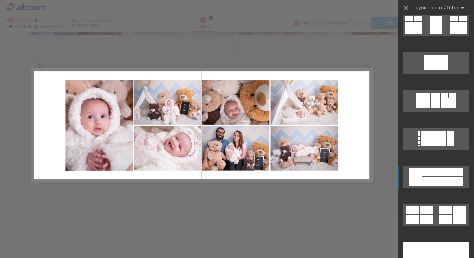
scroll to position [1312, 0]
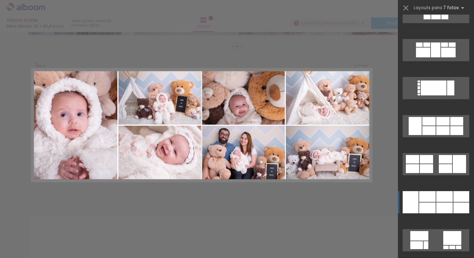
click at [442, 202] on div at bounding box center [444, 196] width 16 height 11
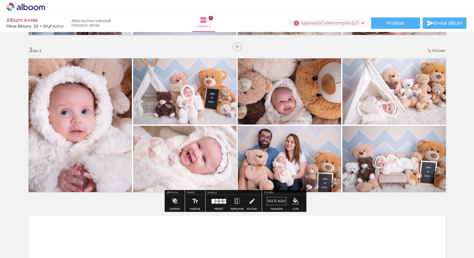
click at [81, 103] on quentale-photo at bounding box center [78, 125] width 107 height 141
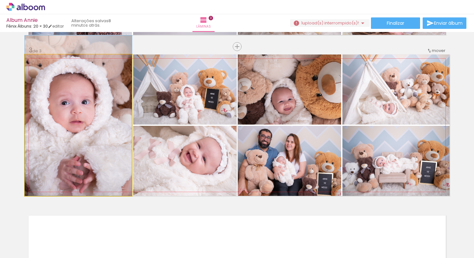
drag, startPoint x: 80, startPoint y: 118, endPoint x: 83, endPoint y: 104, distance: 13.9
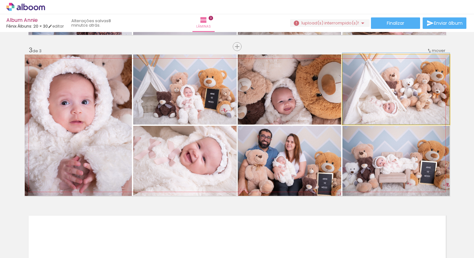
drag, startPoint x: 374, startPoint y: 102, endPoint x: 382, endPoint y: 101, distance: 7.6
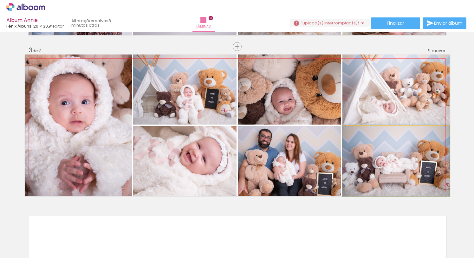
click at [382, 153] on quentale-photo at bounding box center [396, 161] width 107 height 70
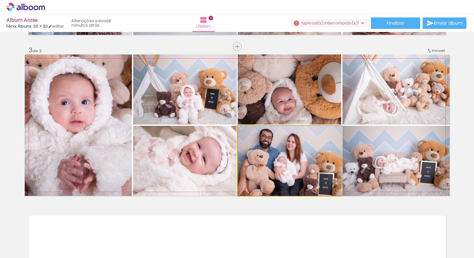
drag, startPoint x: 294, startPoint y: 161, endPoint x: 308, endPoint y: 158, distance: 14.4
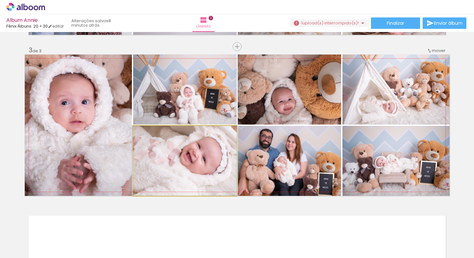
click at [173, 165] on quentale-photo at bounding box center [184, 161] width 103 height 70
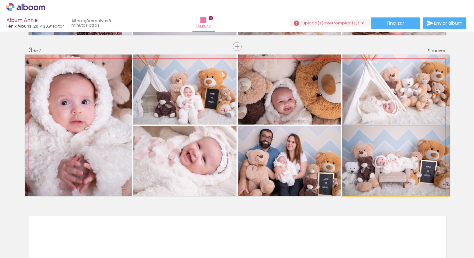
drag, startPoint x: 402, startPoint y: 173, endPoint x: 403, endPoint y: 169, distance: 3.6
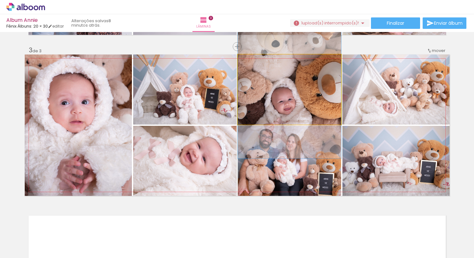
click at [312, 112] on quentale-photo at bounding box center [289, 90] width 103 height 70
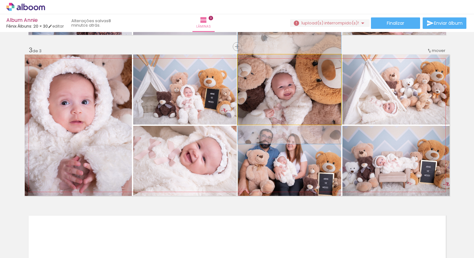
drag, startPoint x: 312, startPoint y: 112, endPoint x: 317, endPoint y: 98, distance: 15.2
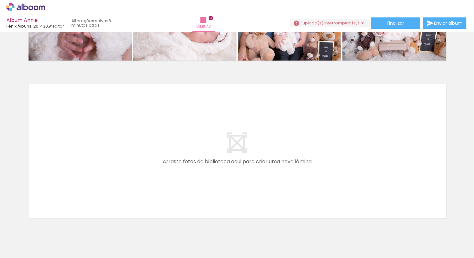
scroll to position [0, 905]
drag, startPoint x: 174, startPoint y: 256, endPoint x: 209, endPoint y: 260, distance: 35.2
click at [209, 258] on html "link( href="../../bower_components/polymer/polymer.html" rel="import" ) picture…" at bounding box center [237, 129] width 474 height 258
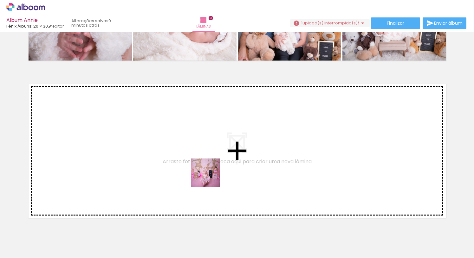
drag, startPoint x: 210, startPoint y: 240, endPoint x: 210, endPoint y: 165, distance: 75.5
click at [210, 165] on quentale-workspace at bounding box center [237, 129] width 474 height 258
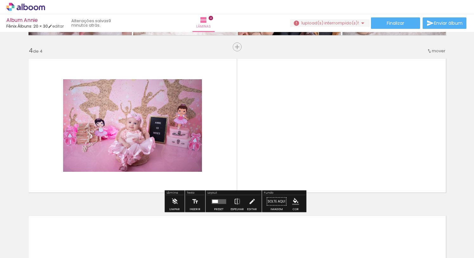
scroll to position [468, 0]
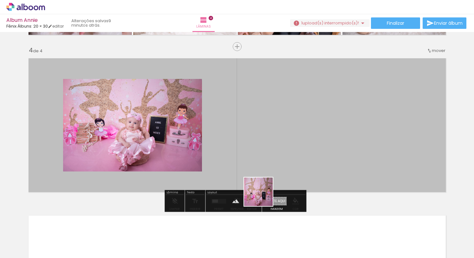
drag, startPoint x: 248, startPoint y: 226, endPoint x: 279, endPoint y: 158, distance: 75.2
click at [279, 158] on quentale-workspace at bounding box center [237, 129] width 474 height 258
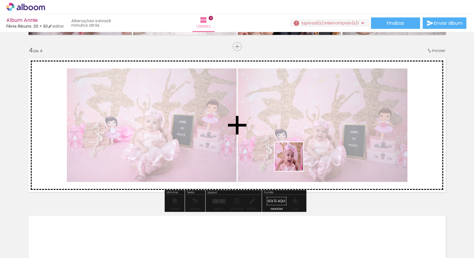
drag, startPoint x: 284, startPoint y: 203, endPoint x: 295, endPoint y: 153, distance: 51.4
click at [295, 153] on quentale-workspace at bounding box center [237, 129] width 474 height 258
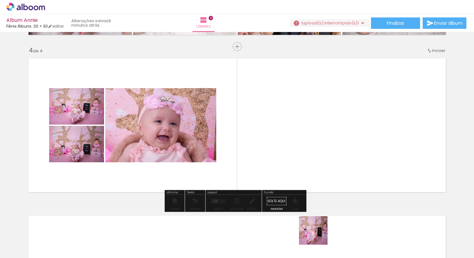
drag, startPoint x: 318, startPoint y: 239, endPoint x: 318, endPoint y: 161, distance: 78.3
click at [318, 161] on quentale-workspace at bounding box center [237, 129] width 474 height 258
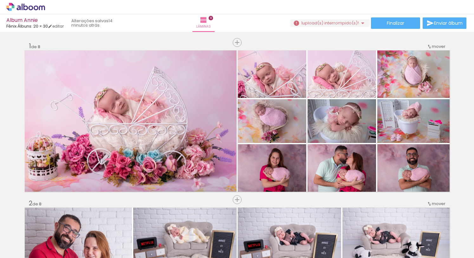
scroll to position [0, 3552]
